Goal: Check status

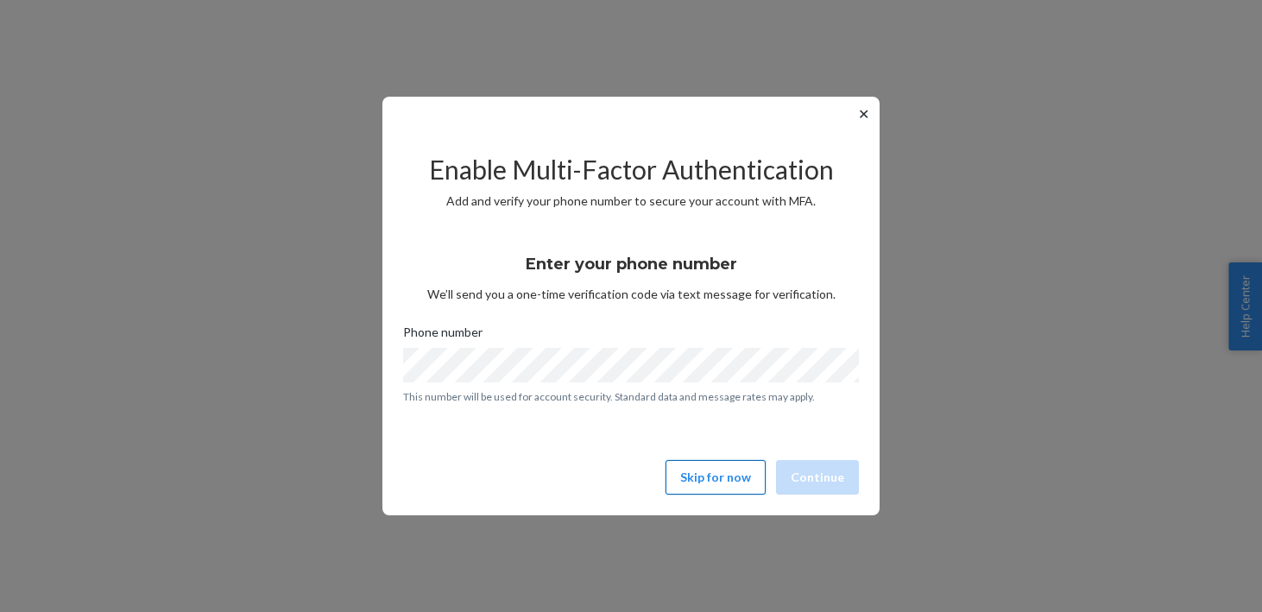
click at [696, 481] on button "Skip for now" at bounding box center [715, 477] width 100 height 35
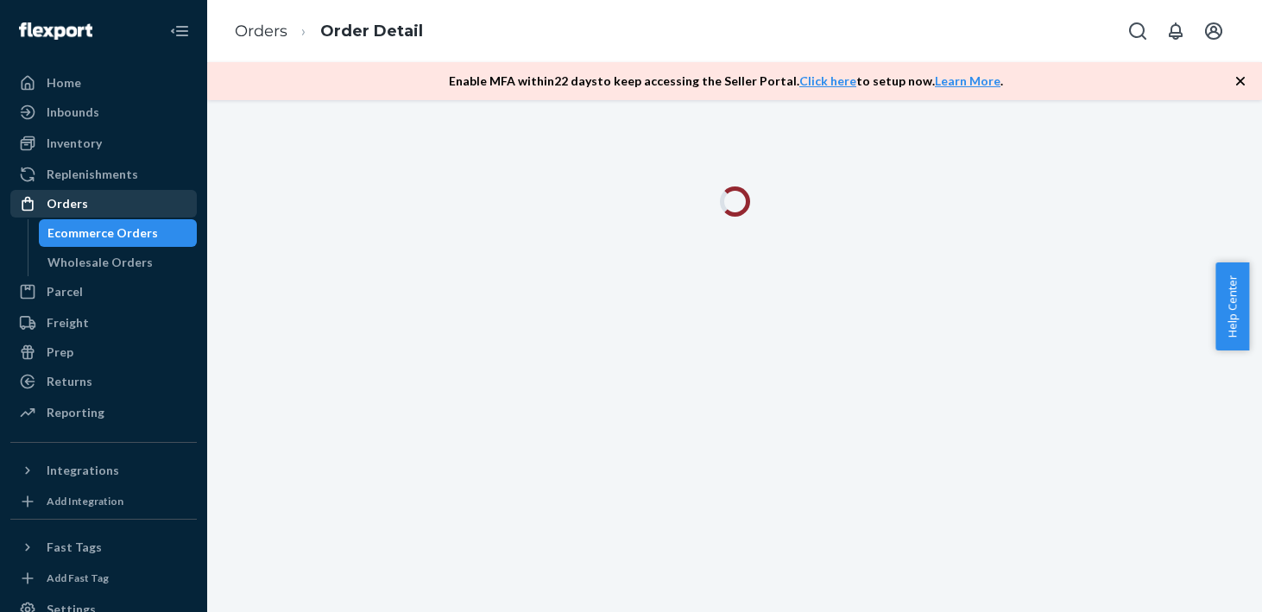
click at [58, 208] on div "Orders" at bounding box center [67, 203] width 41 height 17
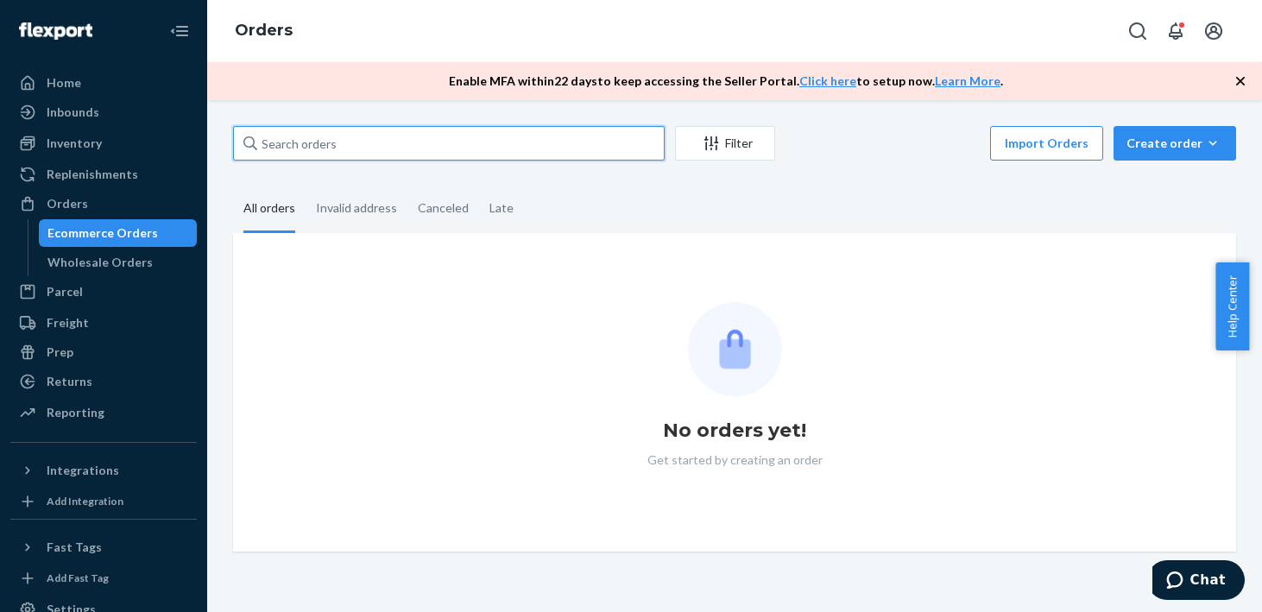
click at [396, 154] on input "text" at bounding box center [448, 143] width 431 height 35
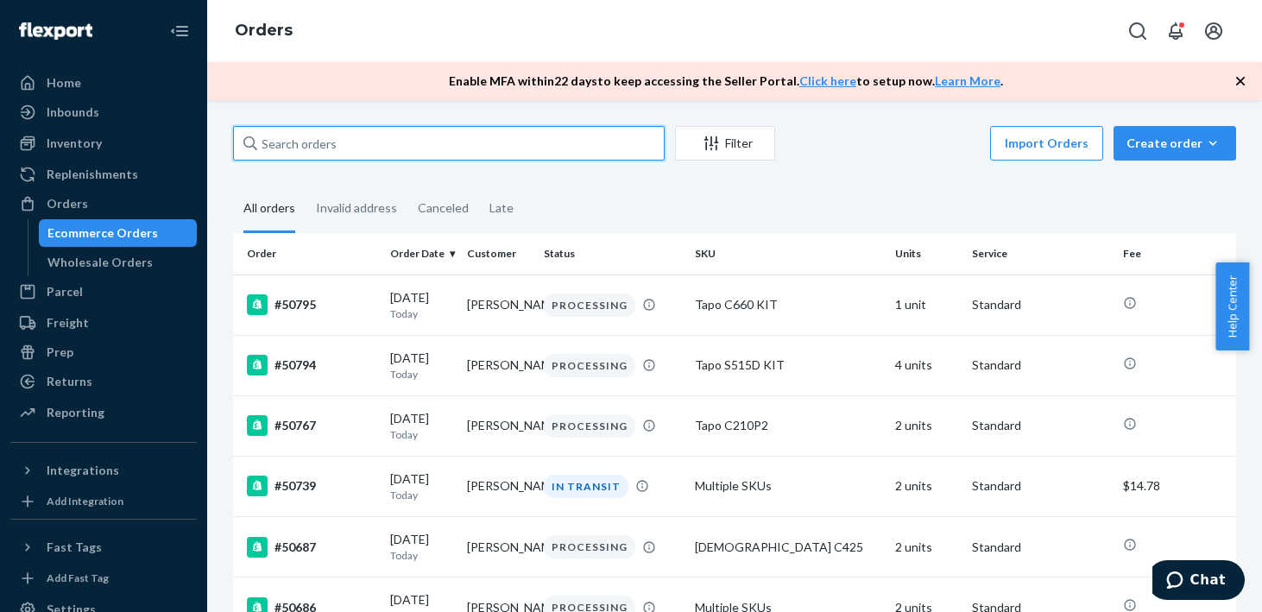
paste input "48662"
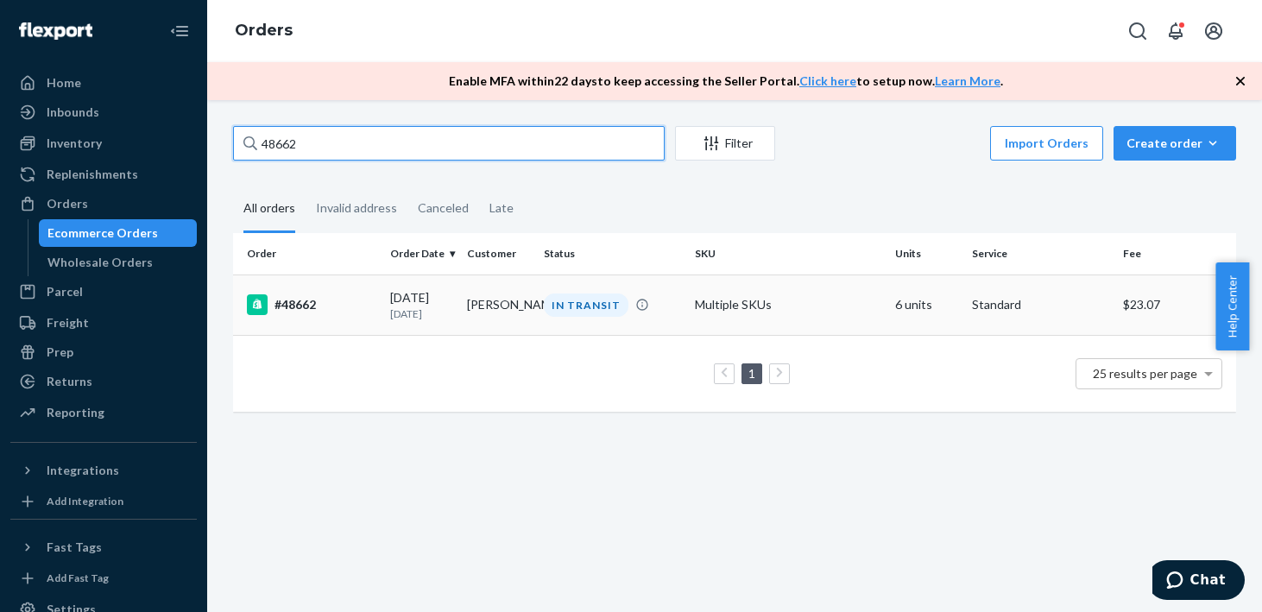
type input "48662"
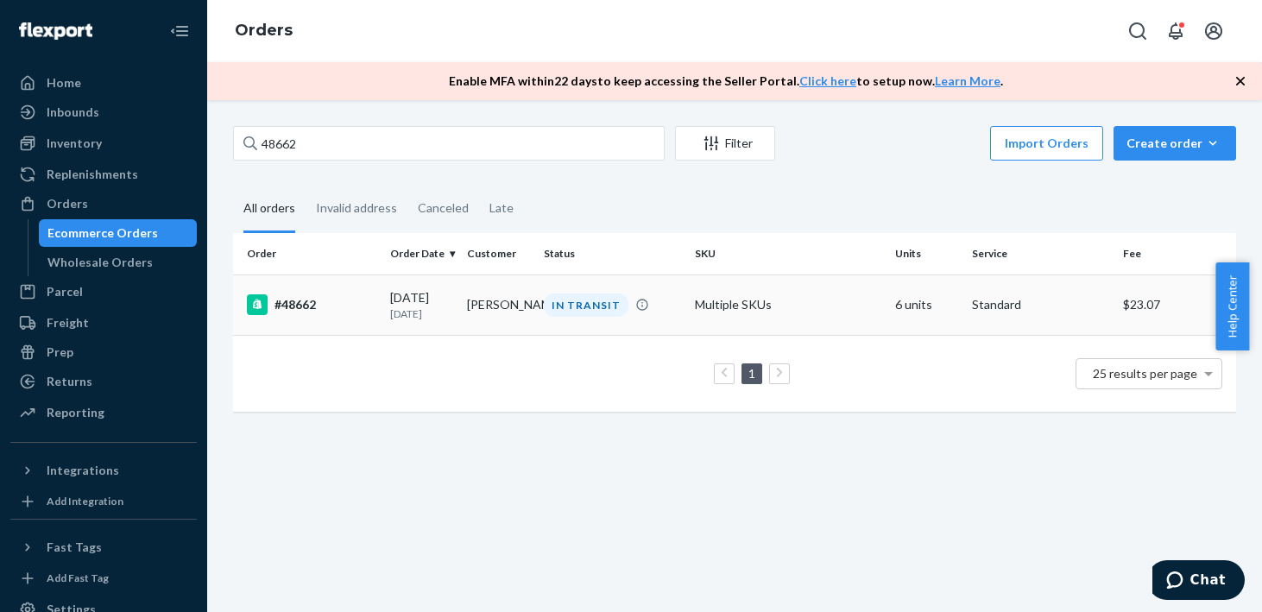
click at [383, 301] on td "[DATE] [DATE]" at bounding box center [421, 304] width 77 height 60
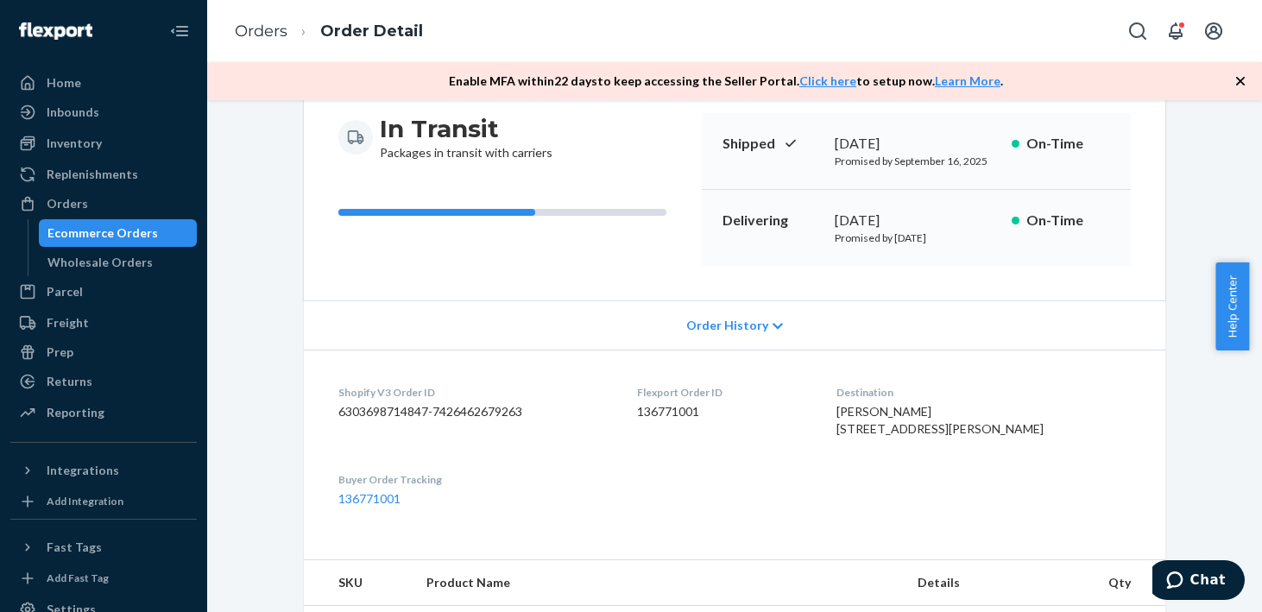
scroll to position [173, 0]
